Goal: Task Accomplishment & Management: Use online tool/utility

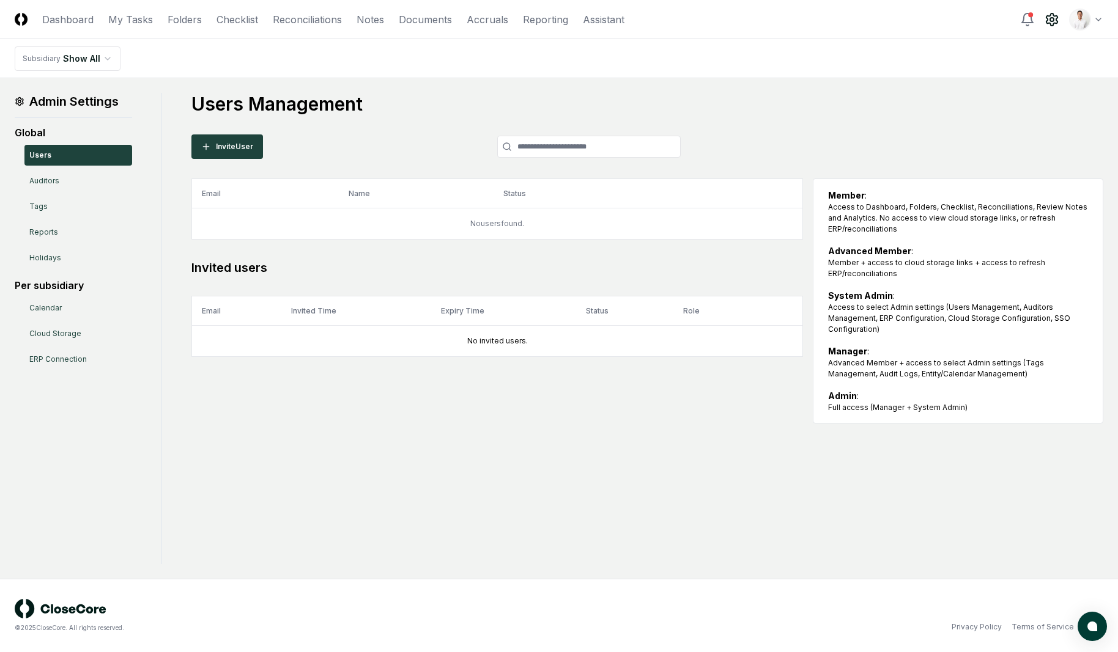
click at [876, 109] on h1 "Users Management" at bounding box center [647, 104] width 912 height 22
click at [667, 85] on main "Admin Settings Global Users Auditors Tags Reports Holidays Per subsidiary Calen…" at bounding box center [559, 328] width 1118 height 501
click at [552, 89] on main "Admin Settings Global Users Auditors Tags Reports Holidays Per subsidiary Calen…" at bounding box center [559, 328] width 1118 height 501
click at [468, 122] on div "Users Management Invite User Email Name Status Role No users found. Invited use…" at bounding box center [647, 258] width 912 height 331
click at [242, 17] on link "Checklist" at bounding box center [237, 19] width 42 height 15
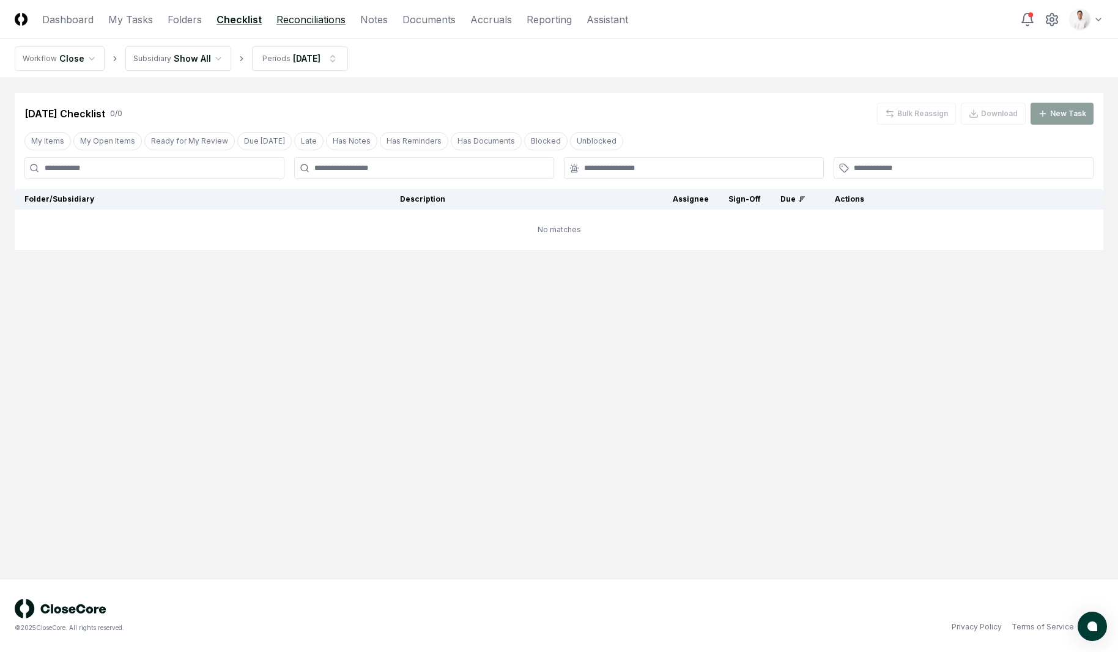
click at [314, 20] on link "Reconciliations" at bounding box center [310, 19] width 69 height 15
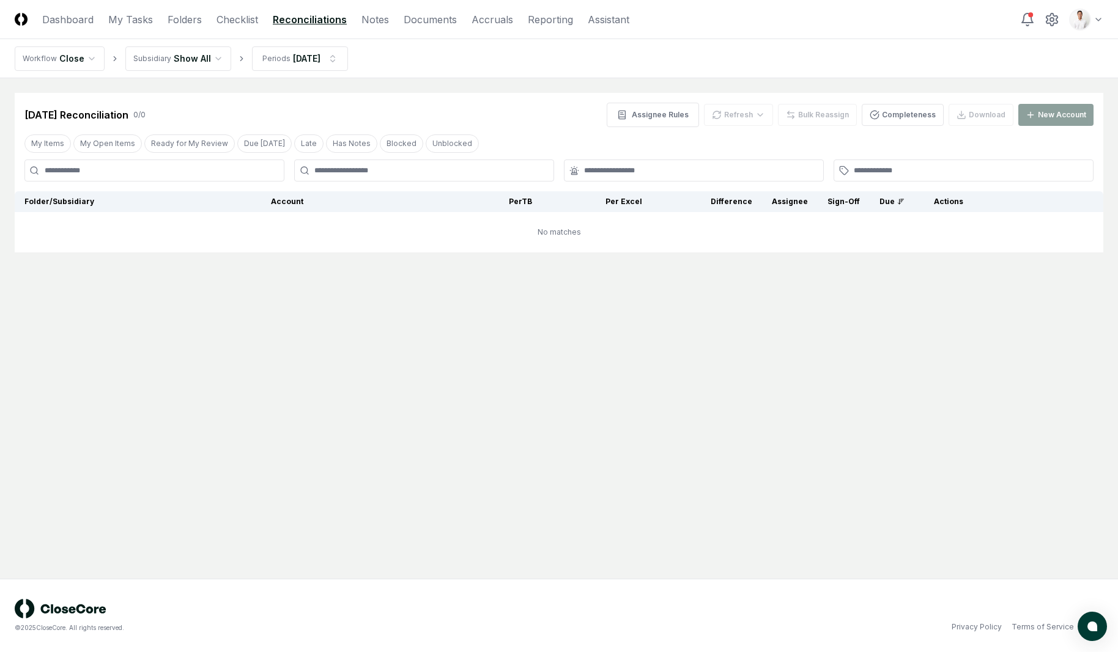
click at [226, 61] on ol "Workflow Close Subsidiary Show All Periods [DATE]" at bounding box center [181, 58] width 333 height 24
click at [212, 64] on html "CloseCore Dashboard My Tasks Folders Checklist Reconciliations Notes Documents …" at bounding box center [559, 326] width 1118 height 652
click at [197, 17] on link "Folders" at bounding box center [185, 19] width 34 height 15
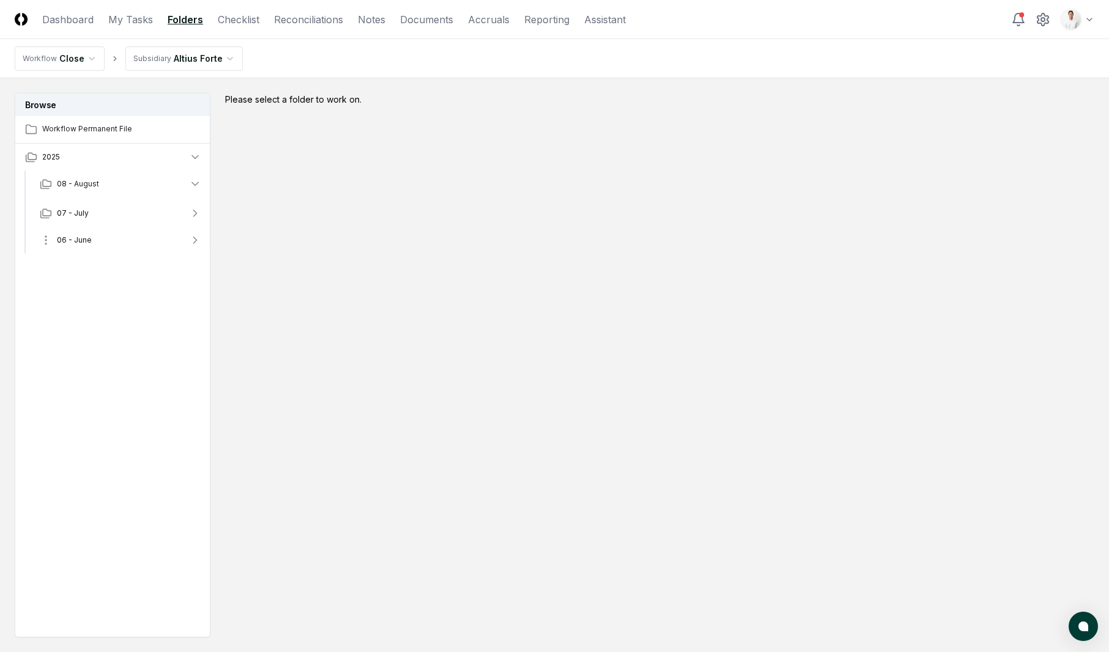
click at [97, 235] on button "06 - June" at bounding box center [120, 240] width 181 height 27
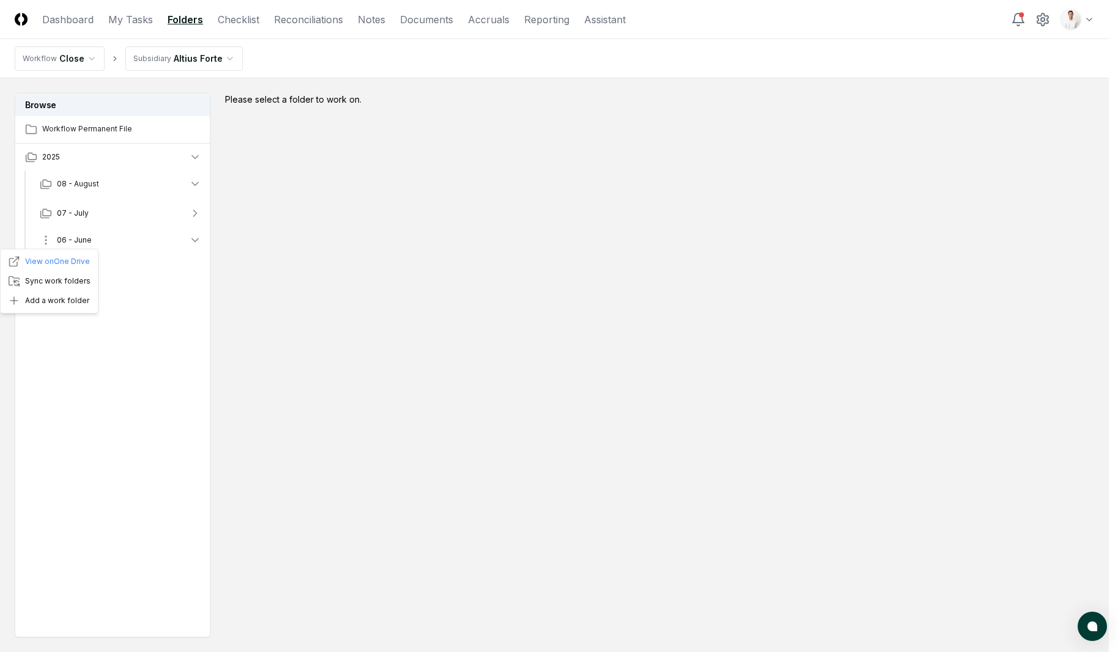
click at [44, 238] on html "CloseCore Dashboard My Tasks Folders Checklist Reconciliations Notes Documents …" at bounding box center [559, 363] width 1118 height 726
click at [57, 297] on div "Add a work folder" at bounding box center [49, 301] width 92 height 20
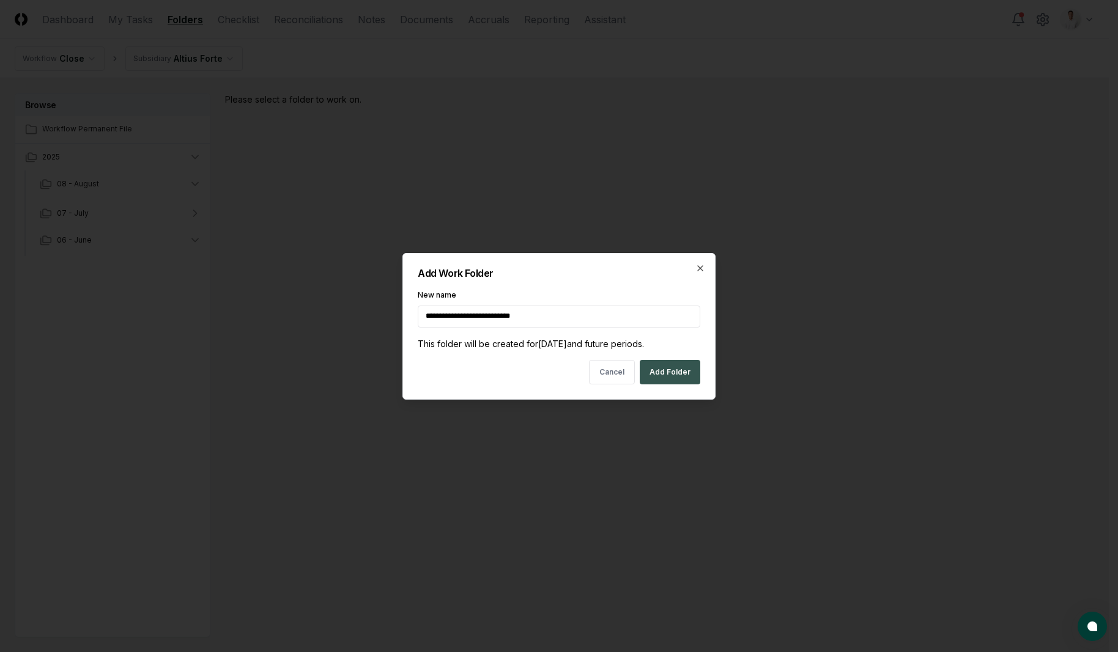
type input "**********"
click at [676, 379] on button "Add Folder" at bounding box center [670, 372] width 61 height 24
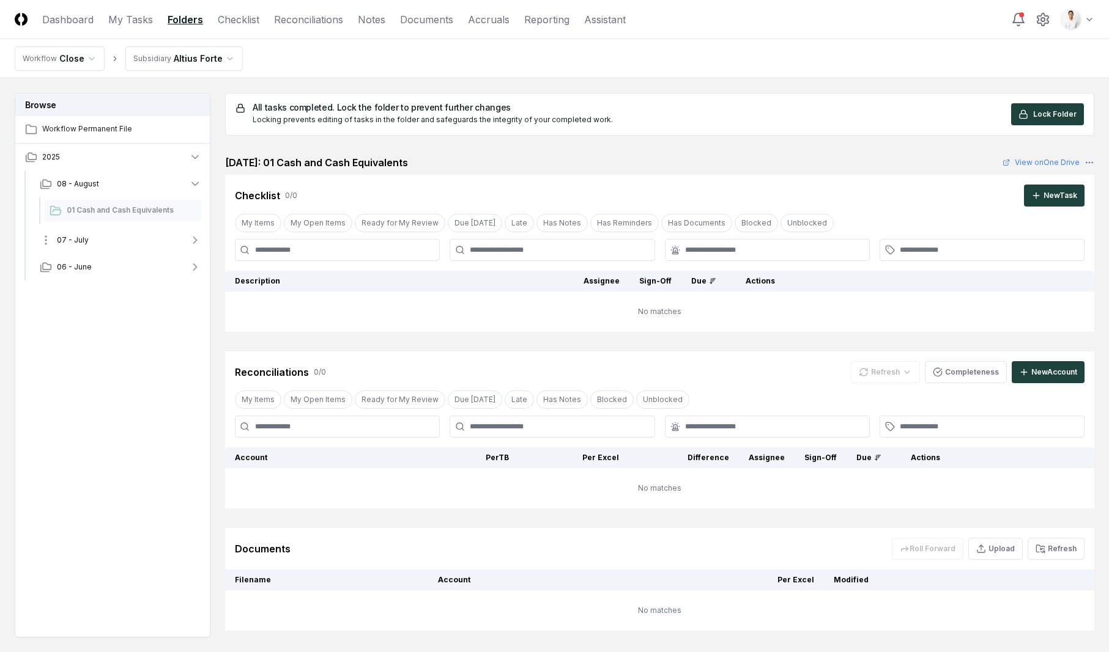
click at [133, 242] on button "07 - July" at bounding box center [120, 240] width 181 height 27
click at [106, 284] on button "06 - June" at bounding box center [120, 296] width 181 height 27
click at [104, 317] on span "01 Cash and Cash Equivalents" at bounding box center [132, 322] width 130 height 11
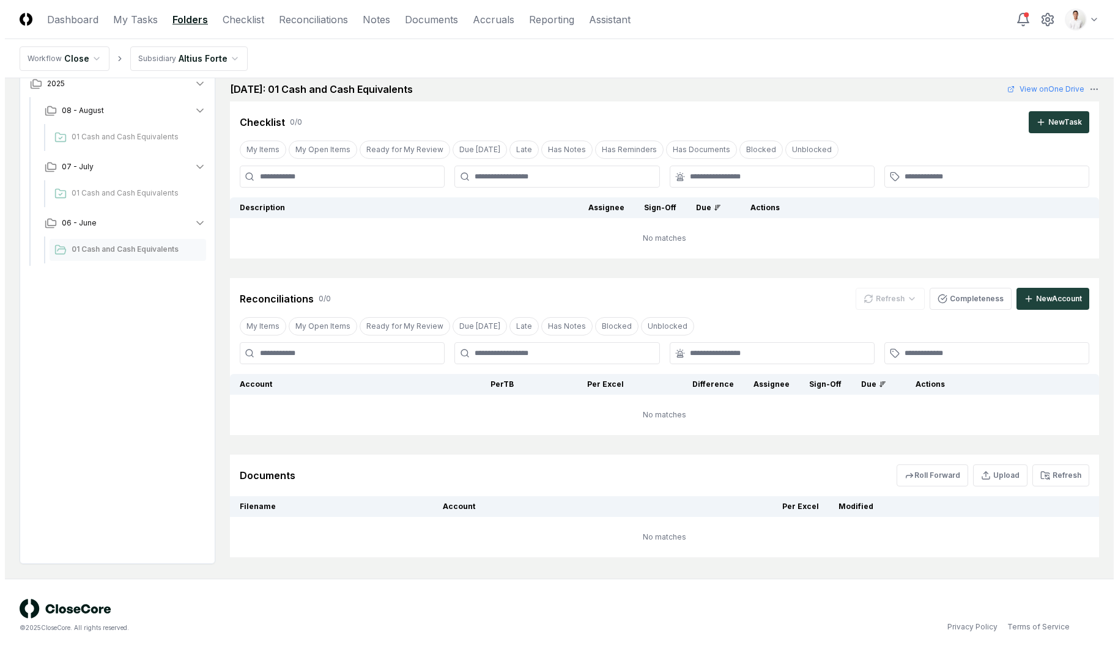
scroll to position [25, 0]
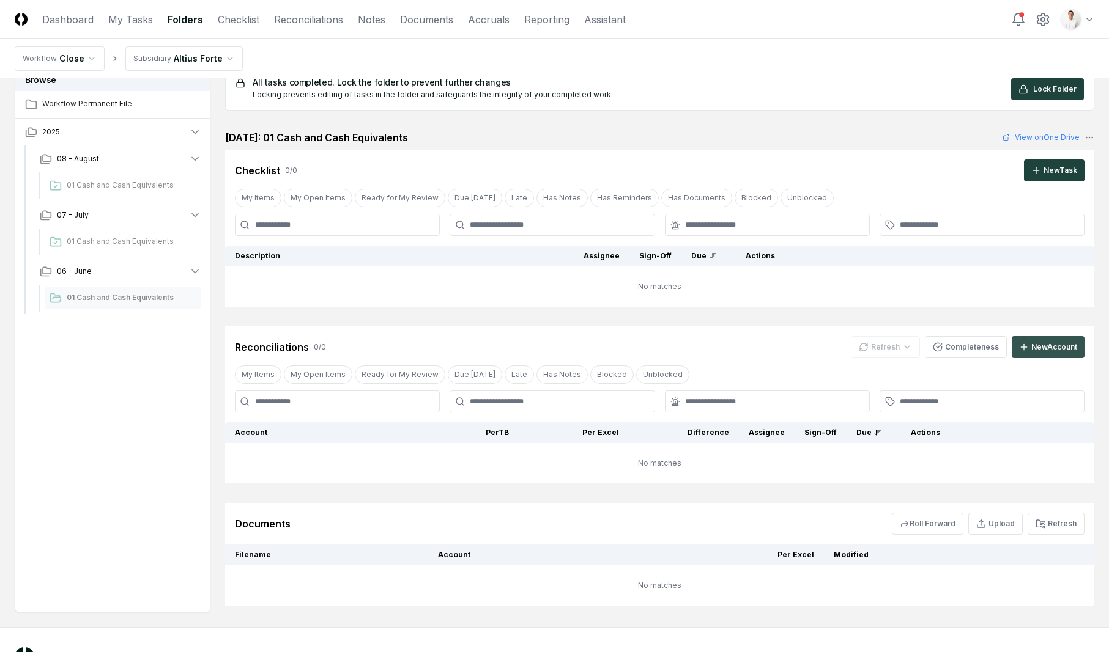
click at [1024, 341] on button "New Account" at bounding box center [1047, 347] width 73 height 22
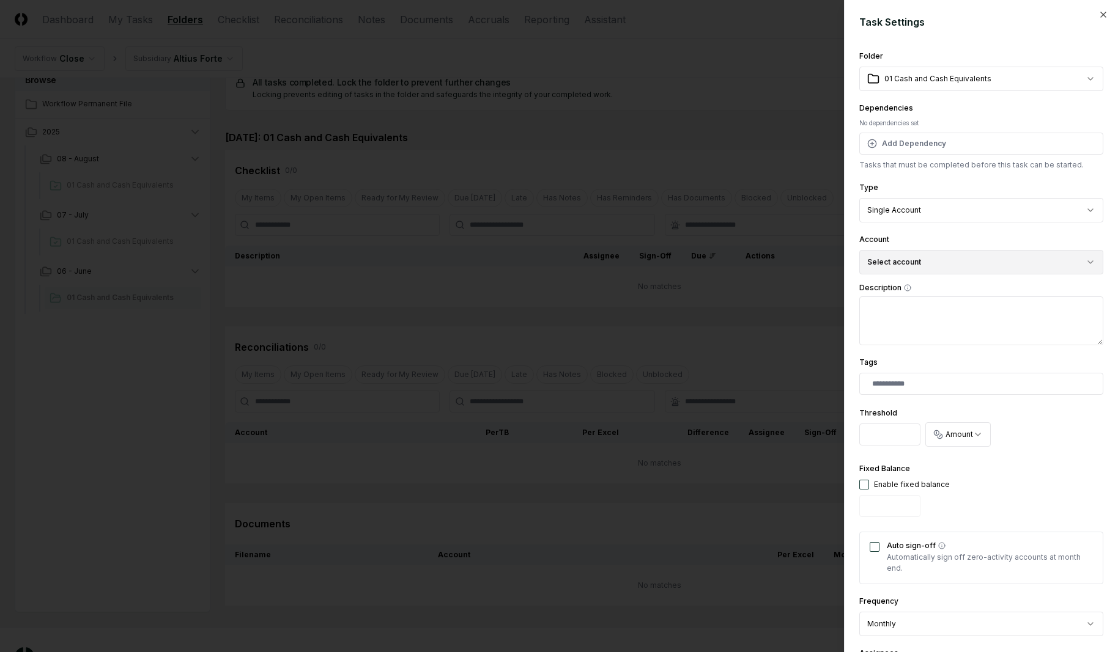
click at [941, 259] on button "Select account" at bounding box center [981, 262] width 244 height 24
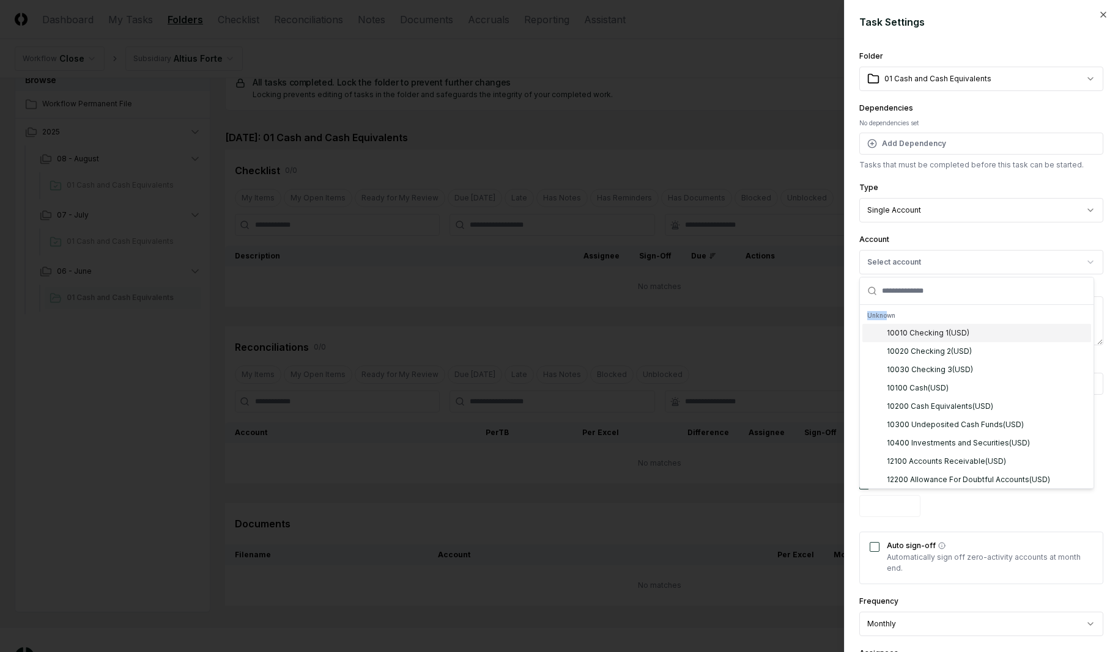
drag, startPoint x: 886, startPoint y: 317, endPoint x: 866, endPoint y: 316, distance: 19.6
click at [866, 316] on div "Unknown" at bounding box center [976, 316] width 229 height 17
click at [879, 314] on div "Unknown" at bounding box center [976, 316] width 229 height 17
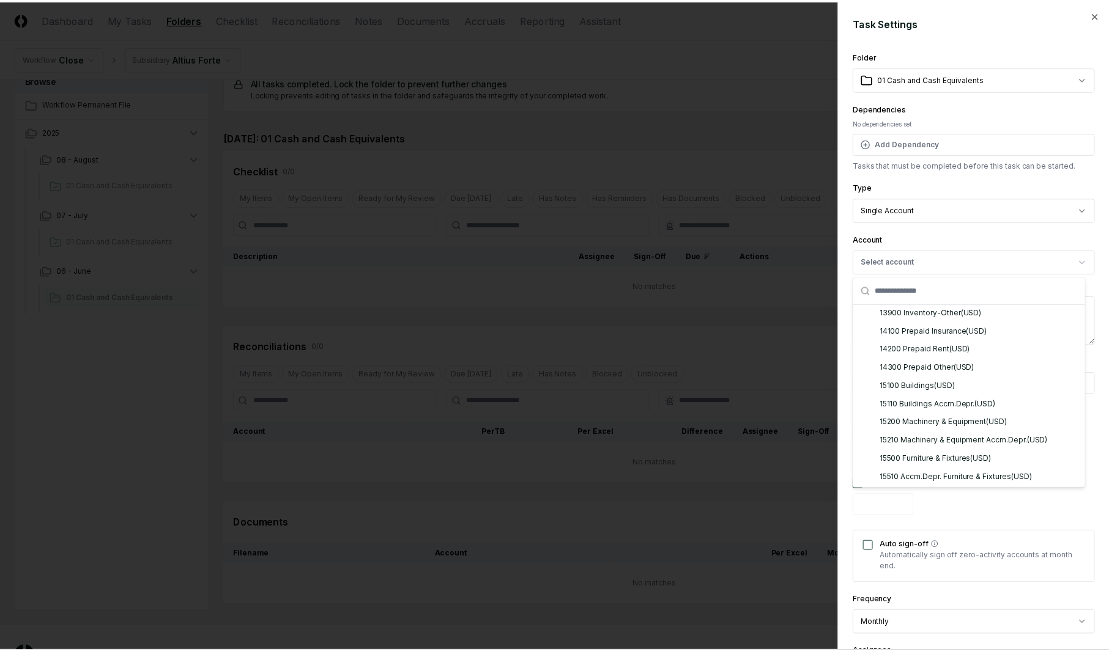
scroll to position [0, 0]
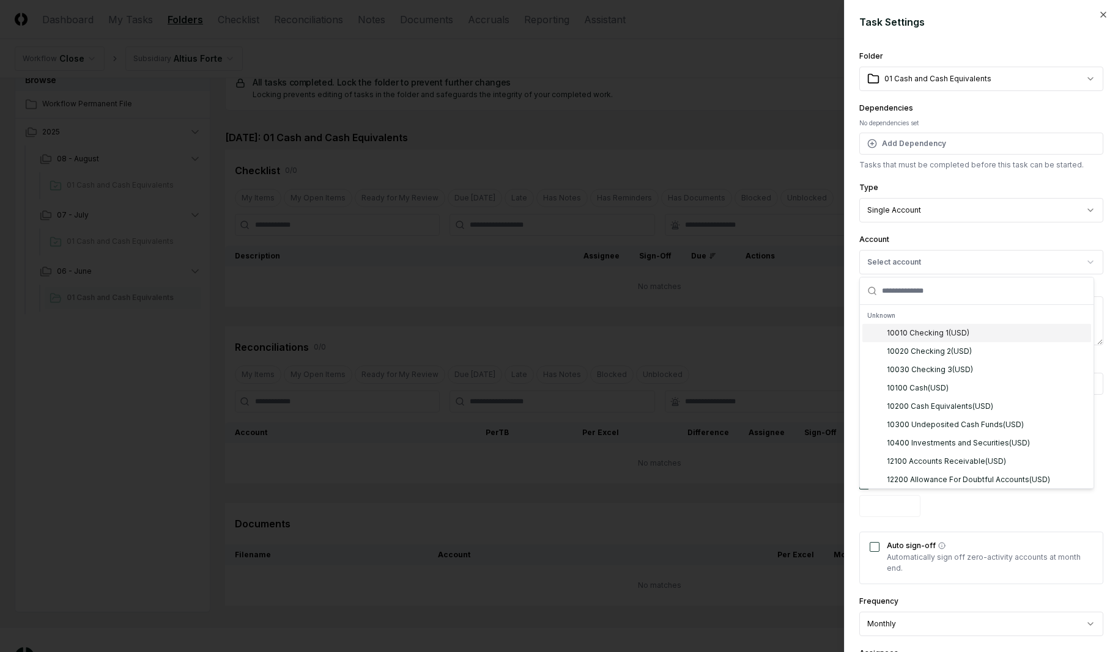
click at [944, 233] on div "Account Select account Unknown 10010 Checking 1 ( USD ) 10020 Checking 2 ( USD …" at bounding box center [981, 253] width 244 height 42
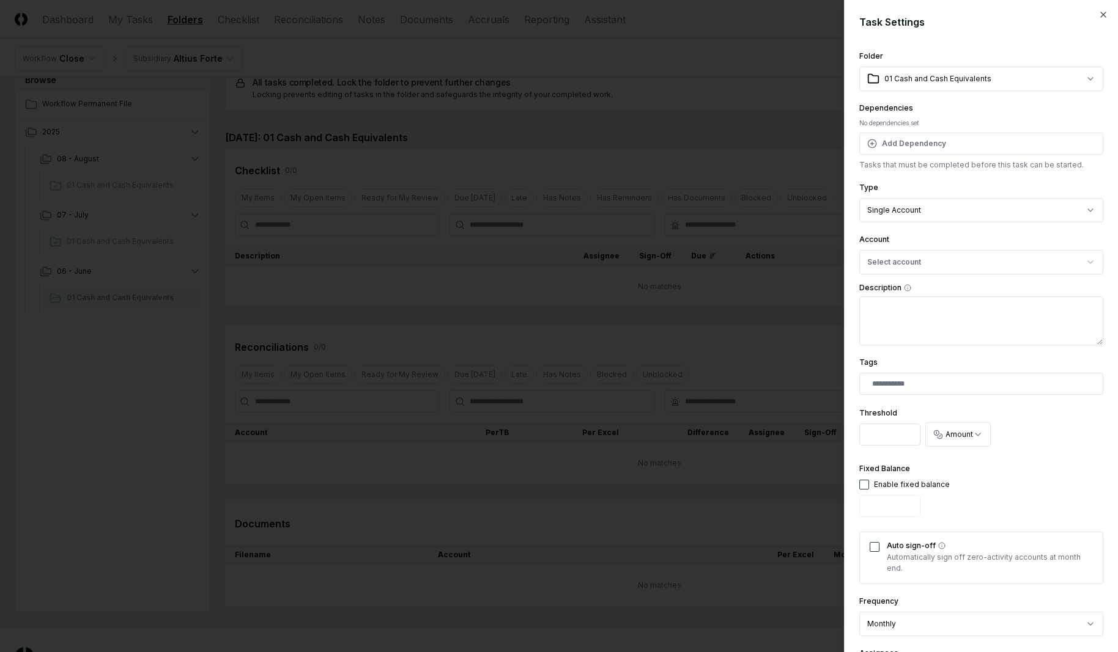
click at [786, 161] on div at bounding box center [559, 326] width 1118 height 652
